Goal: Navigation & Orientation: Find specific page/section

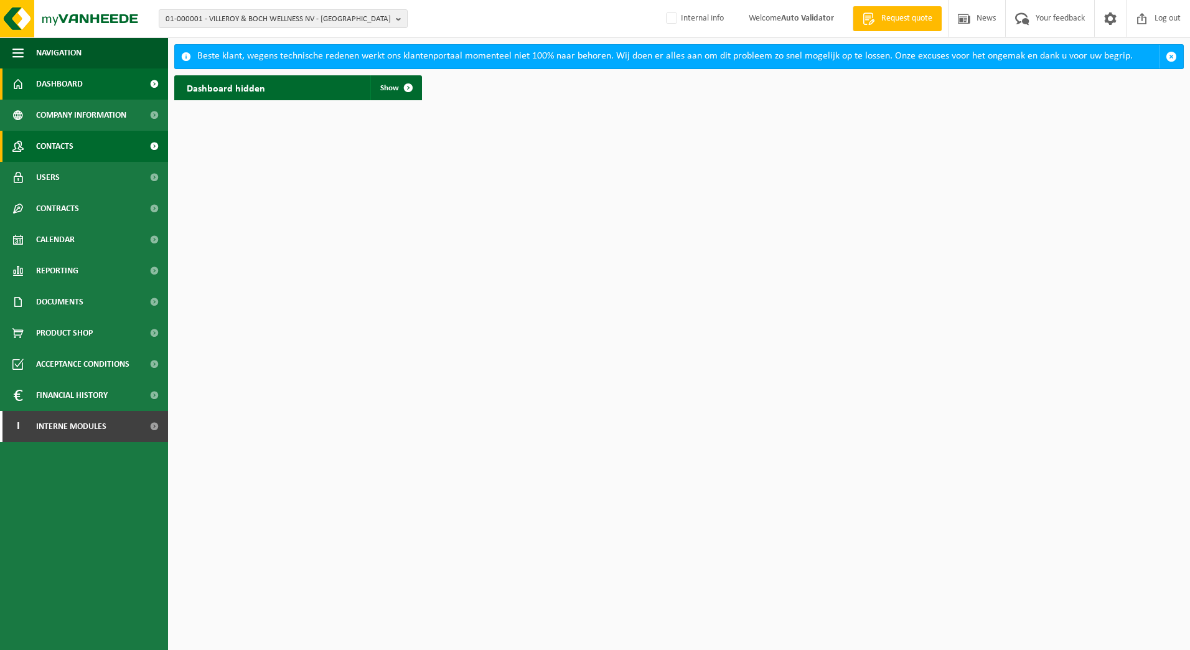
click at [59, 149] on span "Contacts" at bounding box center [54, 146] width 37 height 31
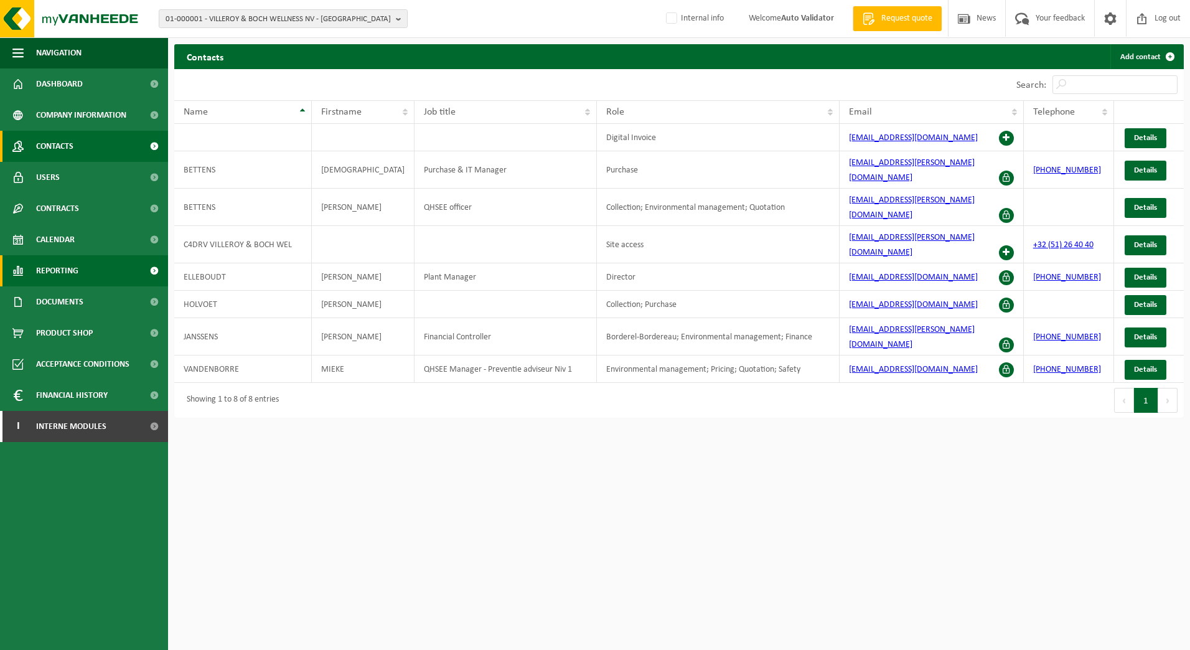
click at [60, 273] on span "Reporting" at bounding box center [57, 270] width 42 height 31
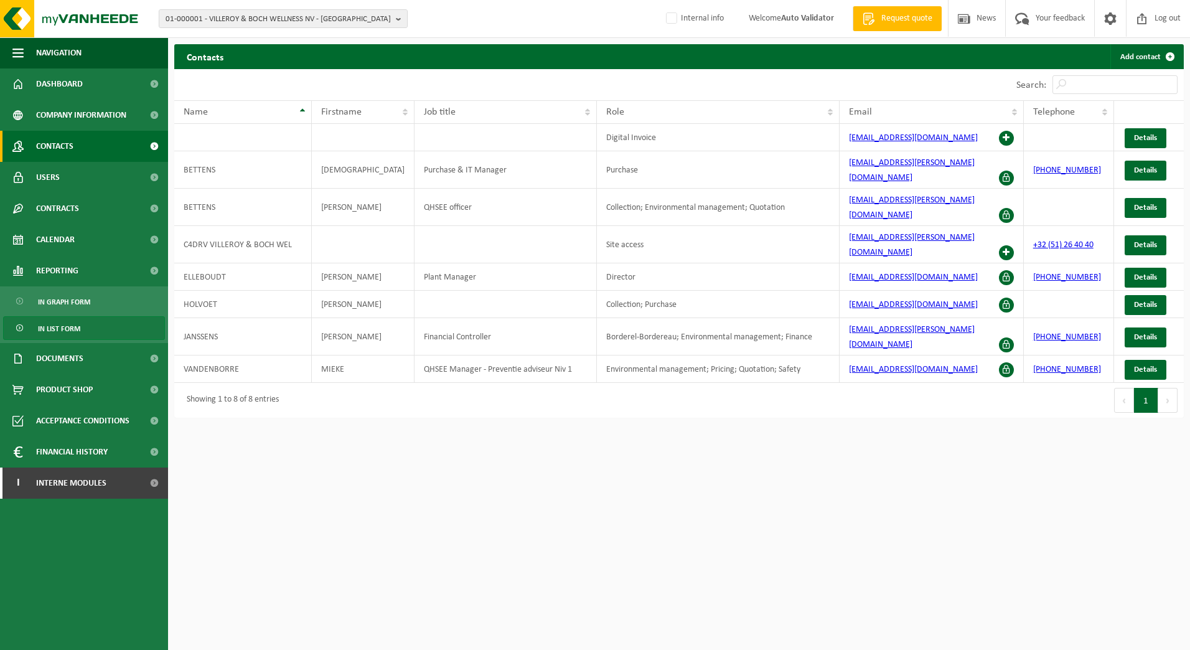
click at [67, 327] on span "In list form" at bounding box center [59, 329] width 42 height 24
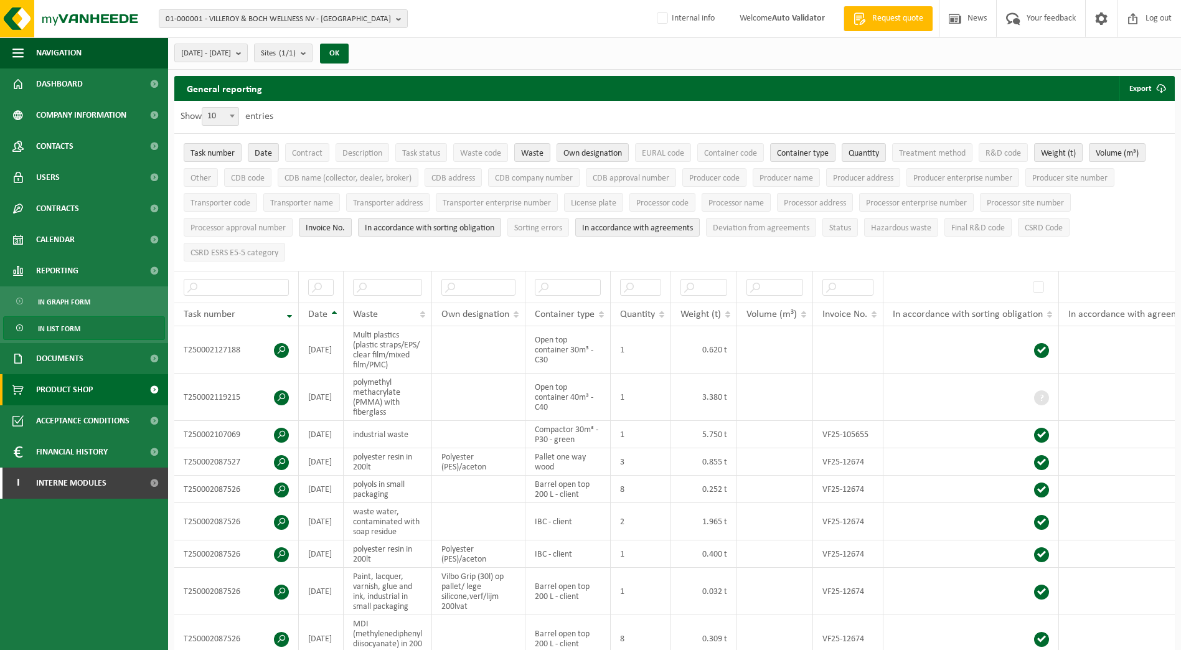
click at [81, 393] on span "Product Shop" at bounding box center [64, 389] width 57 height 31
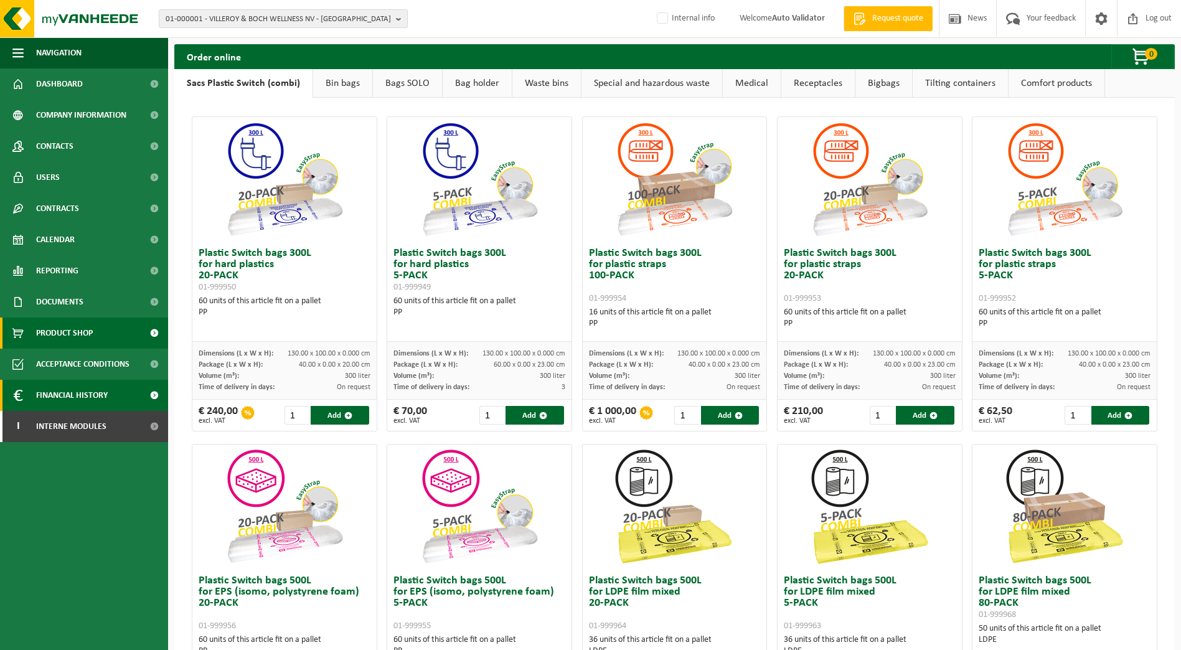
click at [74, 399] on span "Financial History" at bounding box center [72, 395] width 72 height 31
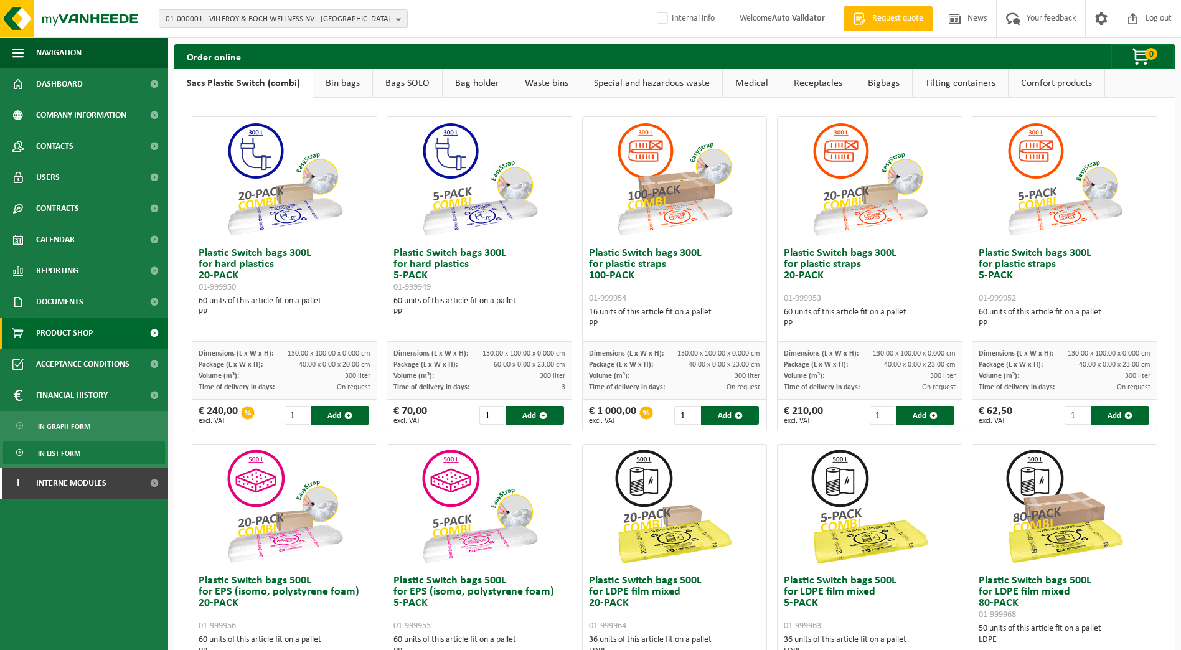
click at [76, 453] on span "In list form" at bounding box center [59, 453] width 42 height 24
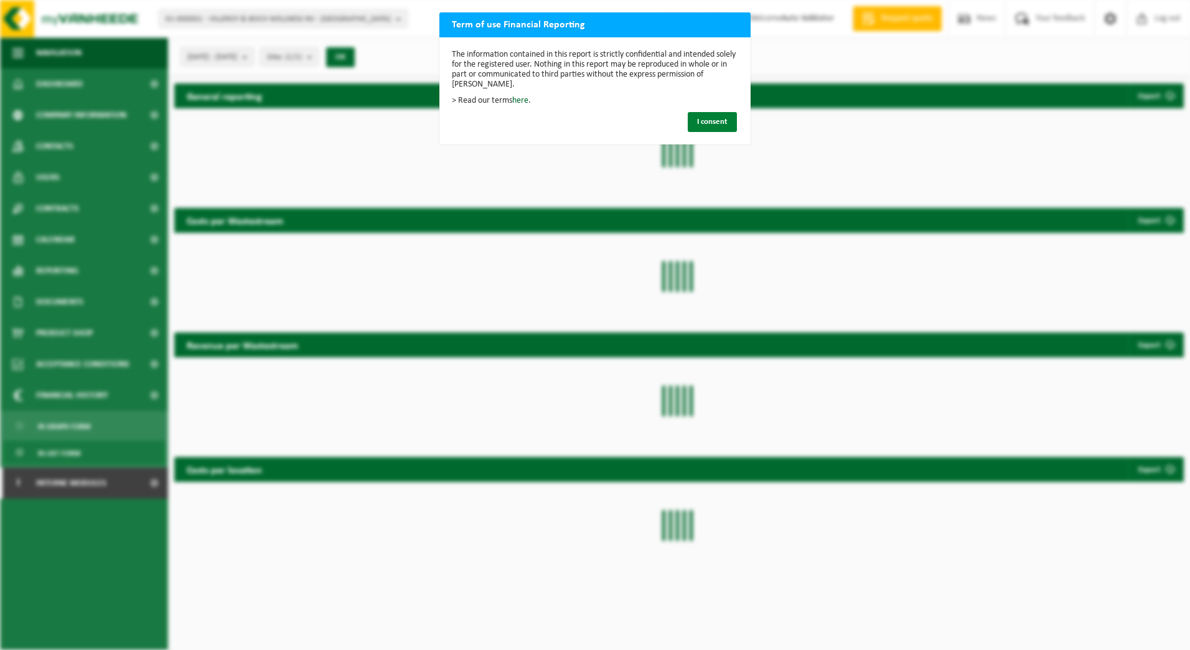
click at [716, 123] on span "I consent" at bounding box center [712, 122] width 31 height 8
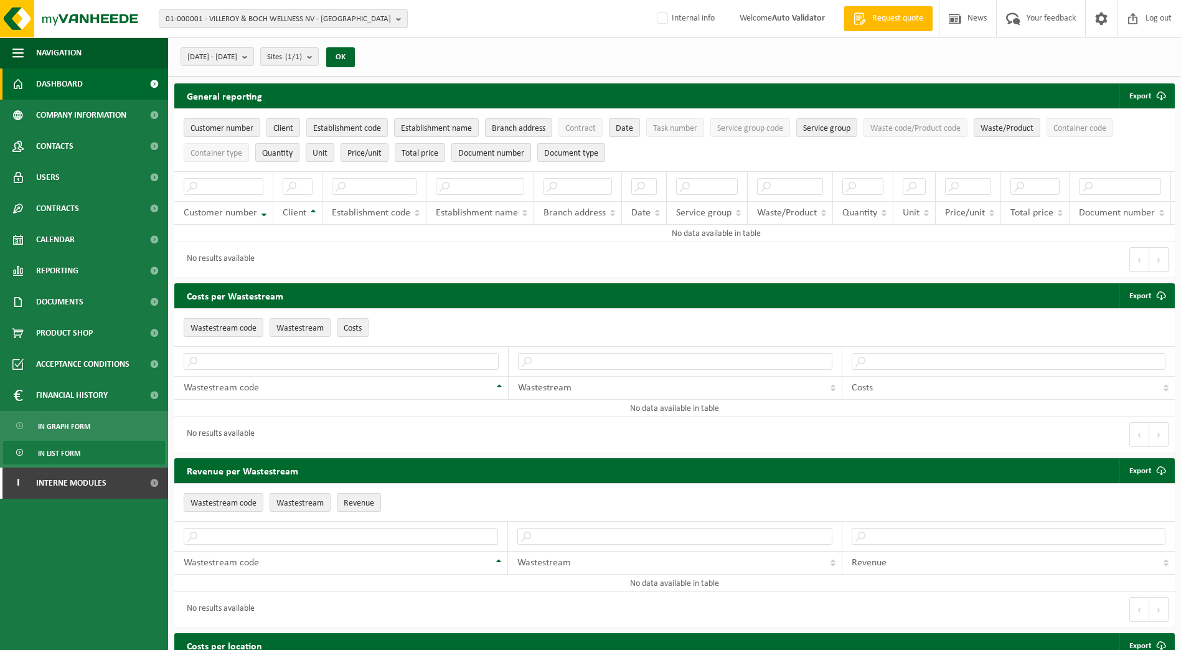
click at [70, 85] on span "Dashboard" at bounding box center [59, 83] width 47 height 31
